Goal: Task Accomplishment & Management: Complete application form

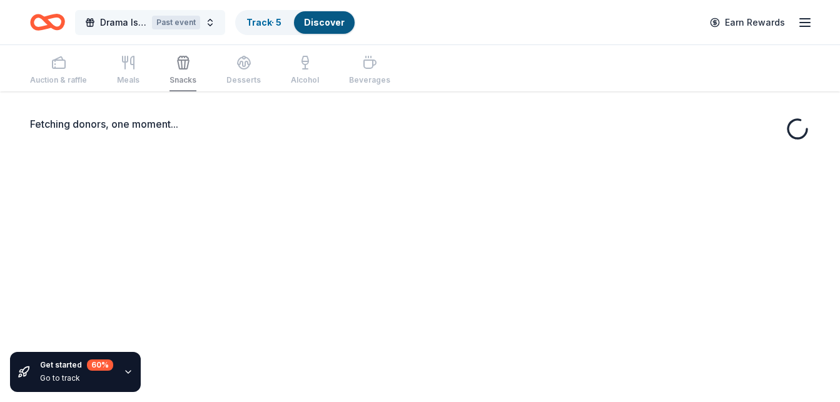
click at [210, 26] on button "Drama Island 2025 Past event" at bounding box center [150, 22] width 150 height 25
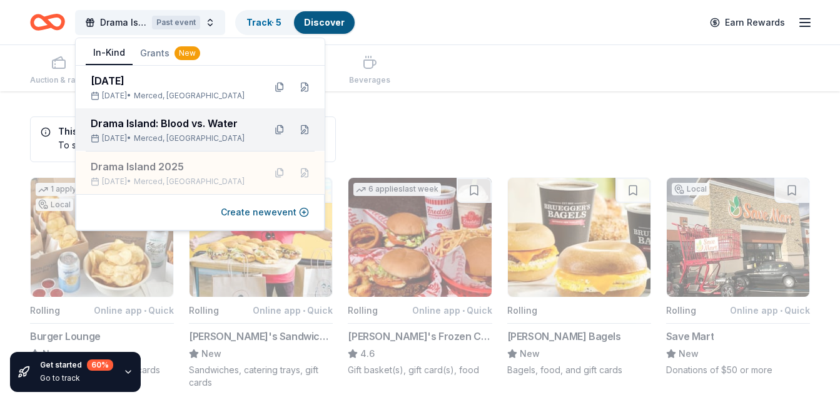
click at [206, 128] on div "Drama Island: Blood vs. Water" at bounding box center [173, 123] width 164 height 15
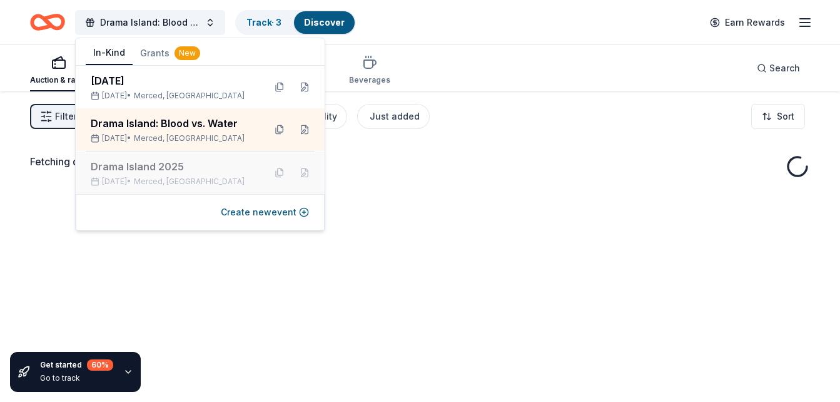
click at [166, 171] on div "Drama Island 2025" at bounding box center [173, 166] width 164 height 15
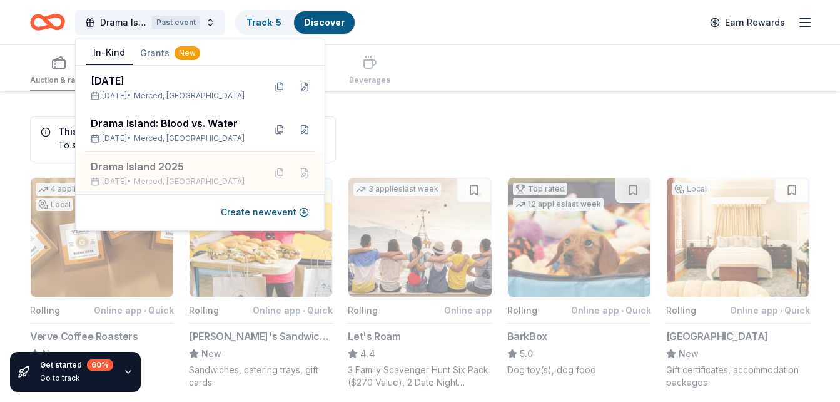
click at [820, 25] on div "Drama Island 2025 Past event Track · 5 Discover Earn Rewards" at bounding box center [420, 22] width 840 height 44
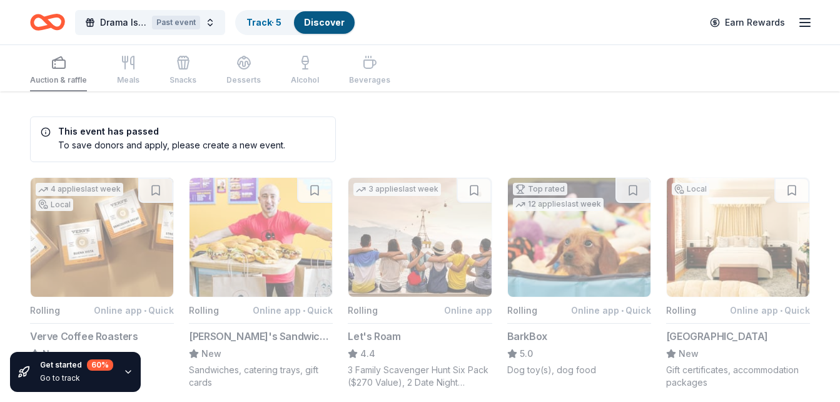
click at [810, 26] on line "button" at bounding box center [805, 26] width 10 height 0
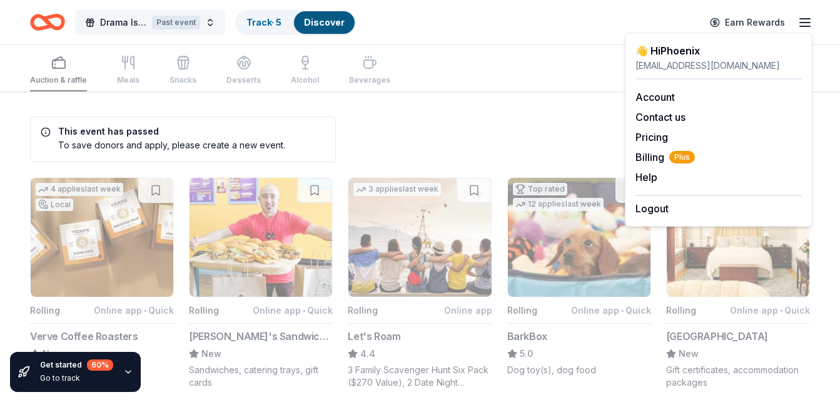
click at [209, 19] on button "Drama Island 2025 Past event" at bounding box center [150, 22] width 150 height 25
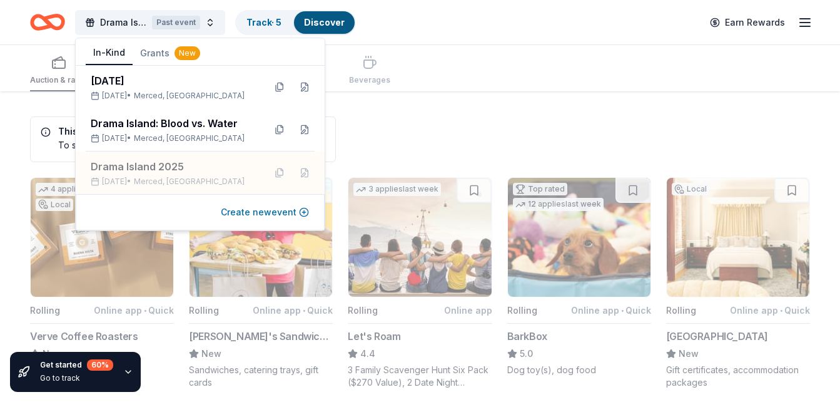
click at [253, 212] on button "Create new event" at bounding box center [265, 212] width 88 height 15
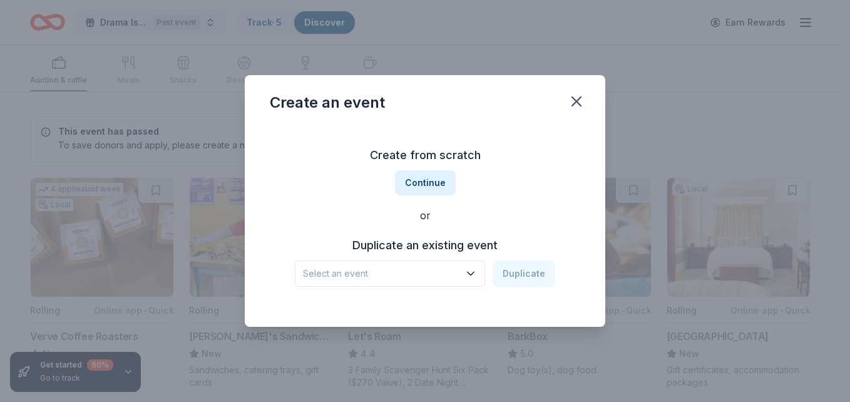
click at [467, 273] on icon "button" at bounding box center [470, 273] width 13 height 13
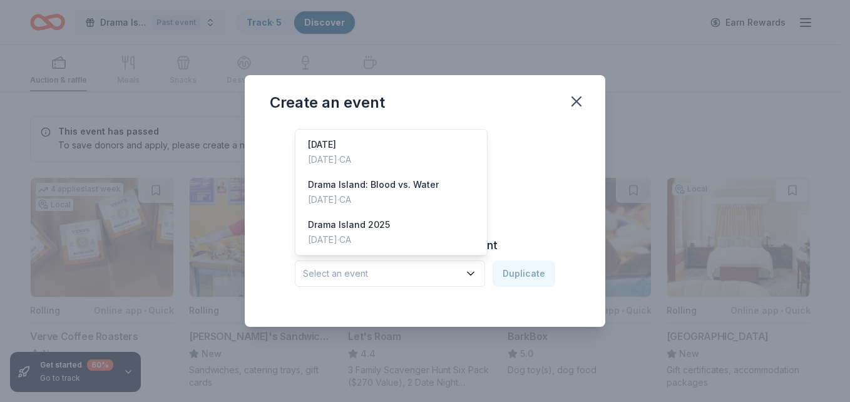
click at [520, 108] on div "Create an event Create from scratch Continue or Duplicate an existing event Sel…" at bounding box center [425, 200] width 360 height 251
click at [473, 275] on icon "button" at bounding box center [470, 273] width 6 height 3
click at [375, 225] on div "Drama Island 2025" at bounding box center [349, 224] width 82 height 15
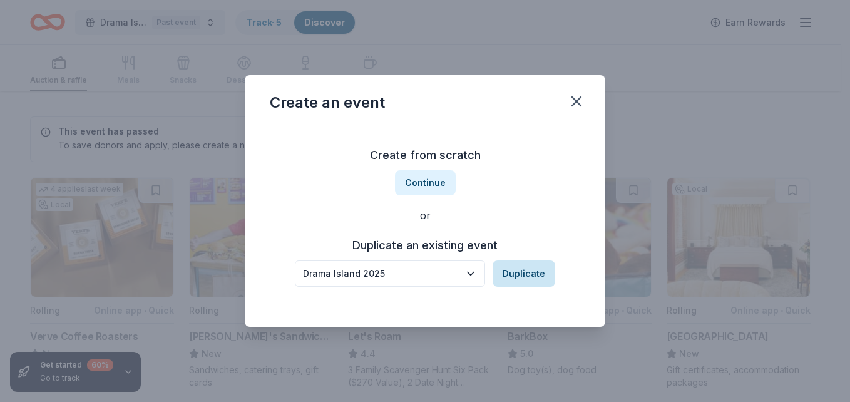
click at [529, 271] on button "Duplicate" at bounding box center [523, 273] width 63 height 26
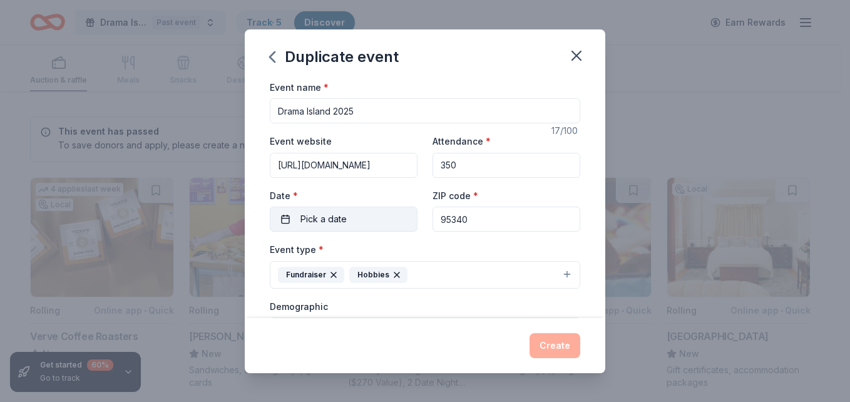
click at [346, 218] on button "Pick a date" at bounding box center [344, 218] width 148 height 25
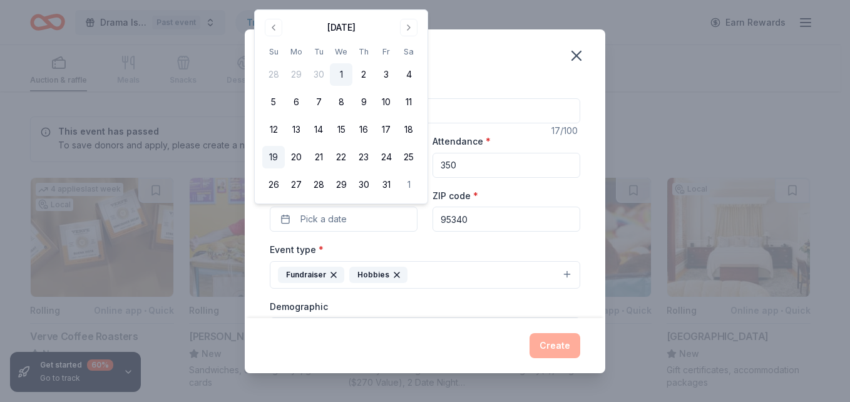
click at [275, 160] on button "19" at bounding box center [273, 157] width 23 height 23
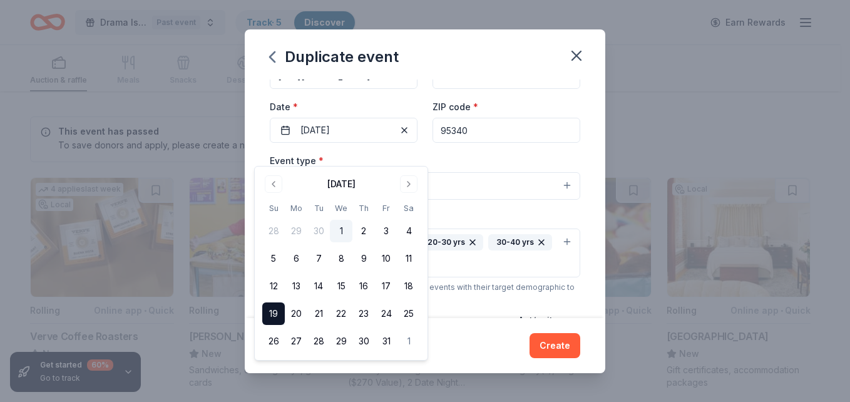
scroll to position [125, 0]
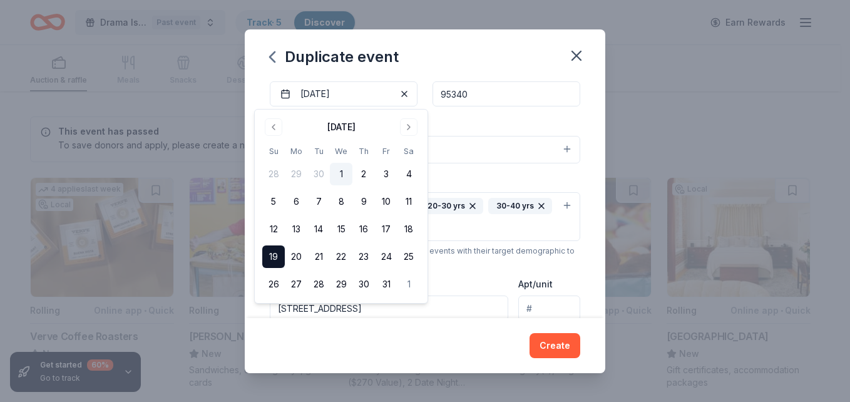
click at [478, 125] on div "Event type * Fundraiser Hobbies" at bounding box center [425, 139] width 310 height 47
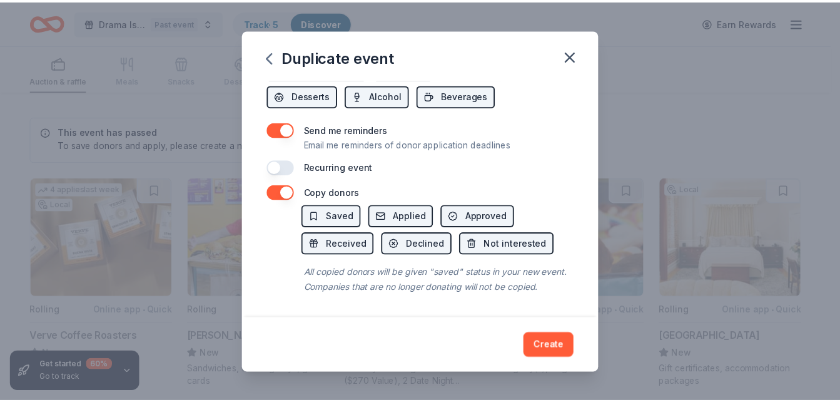
scroll to position [520, 0]
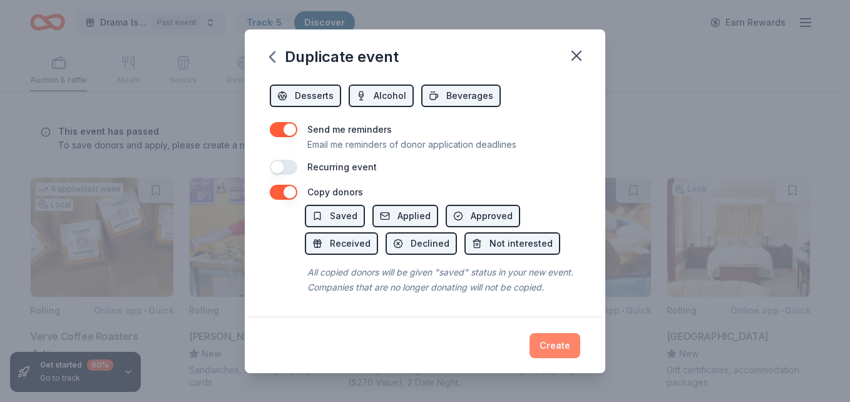
click at [546, 345] on button "Create" at bounding box center [554, 345] width 51 height 25
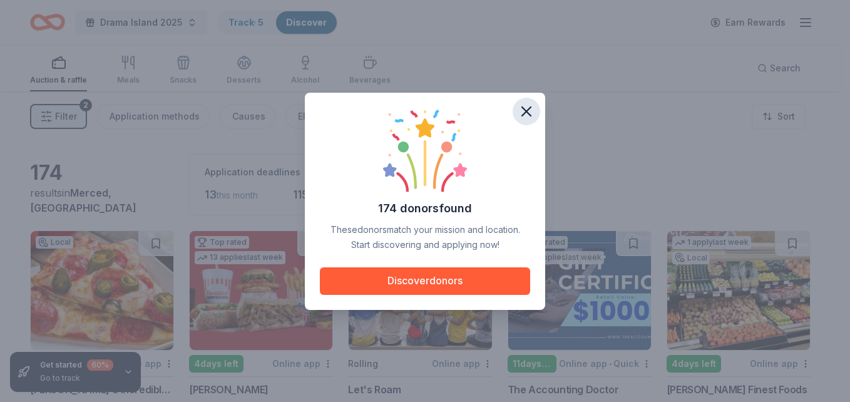
click at [525, 116] on icon "button" at bounding box center [526, 112] width 18 height 18
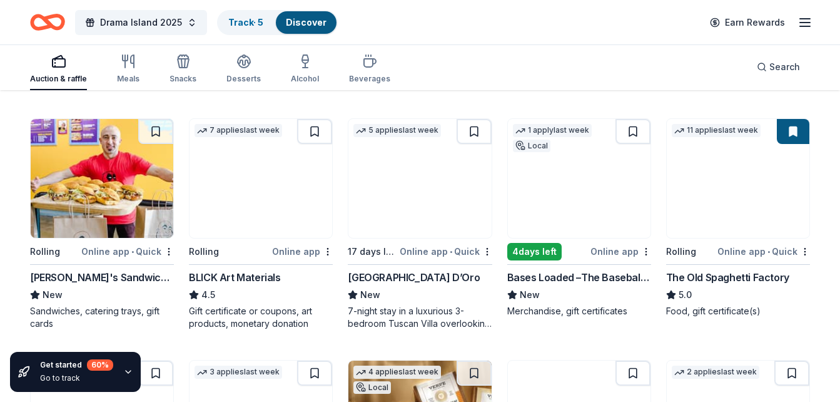
scroll to position [375, 0]
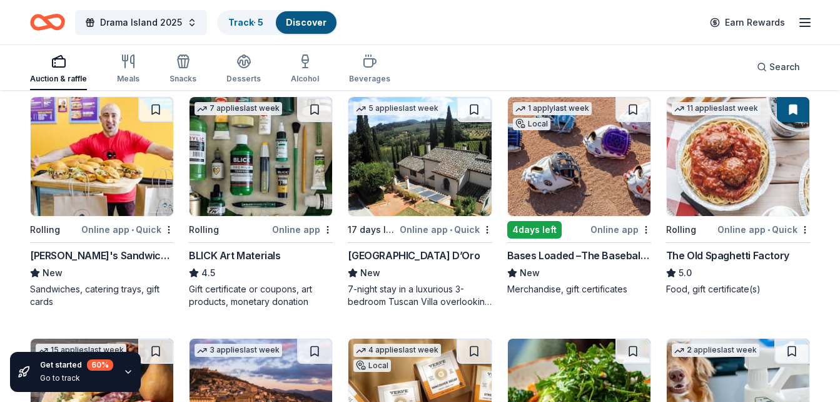
click at [273, 253] on div "BLICK Art Materials" at bounding box center [234, 255] width 91 height 15
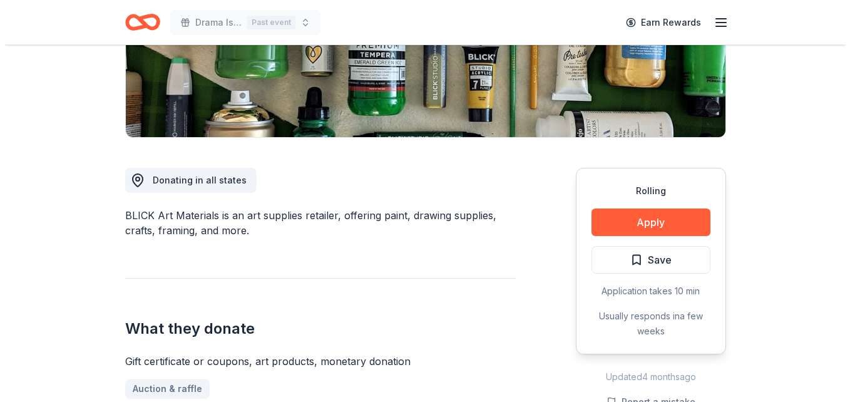
scroll to position [375, 0]
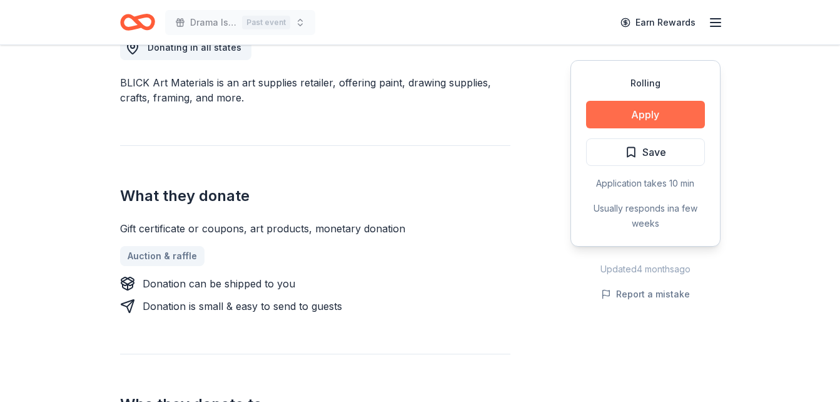
click at [638, 113] on button "Apply" at bounding box center [645, 115] width 119 height 28
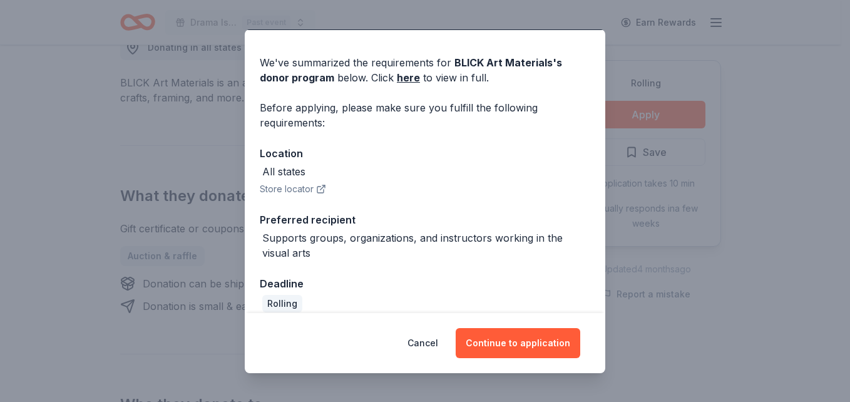
scroll to position [49, 0]
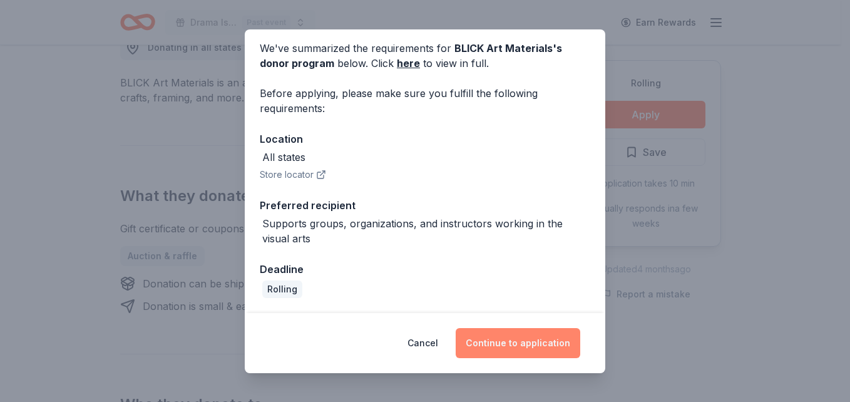
click at [509, 343] on button "Continue to application" at bounding box center [517, 343] width 124 height 30
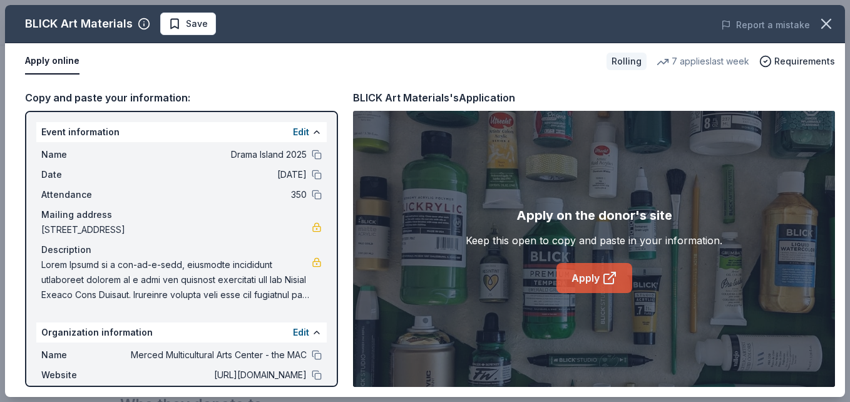
click at [591, 279] on link "Apply" at bounding box center [594, 278] width 76 height 30
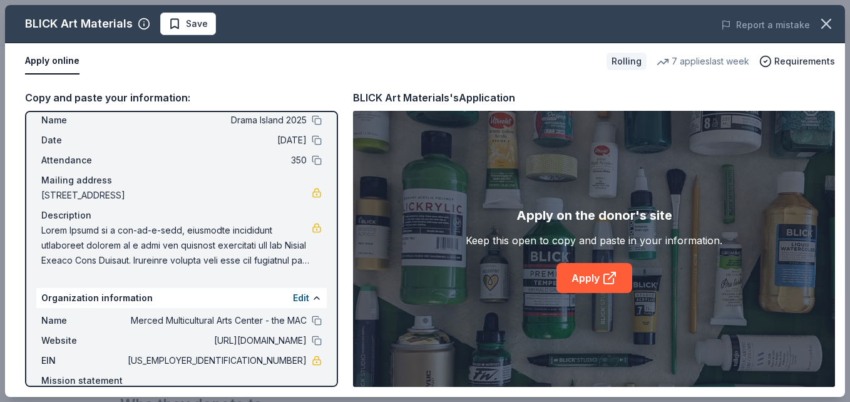
scroll to position [0, 0]
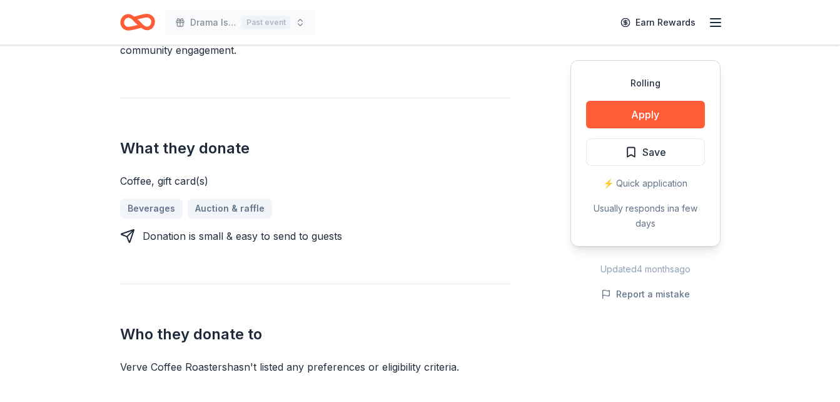
scroll to position [438, 0]
